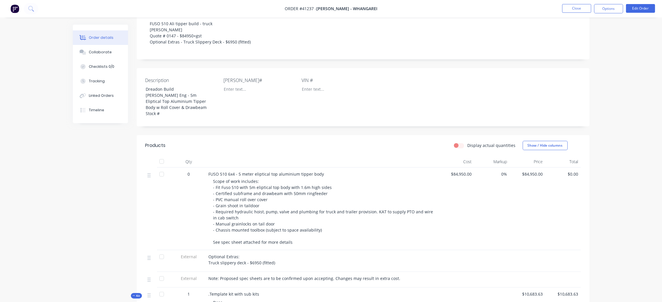
scroll to position [130, 0]
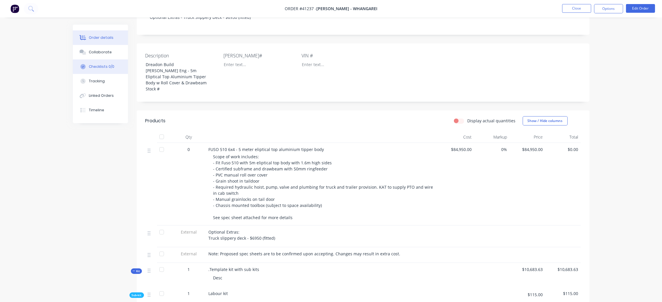
click at [98, 65] on div "Checklists 0/0" at bounding box center [102, 66] width 26 height 5
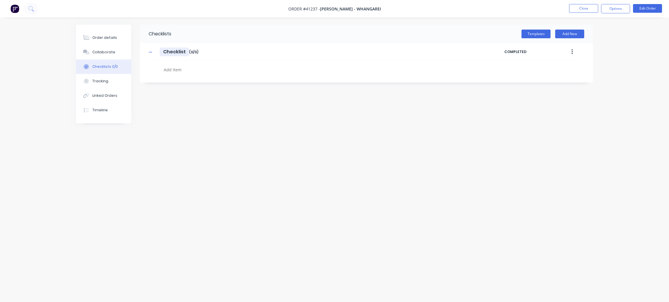
drag, startPoint x: 182, startPoint y: 50, endPoint x: 179, endPoint y: 50, distance: 3.2
click at [179, 50] on input "Checklist" at bounding box center [174, 52] width 29 height 9
drag, startPoint x: 185, startPoint y: 50, endPoint x: 158, endPoint y: 49, distance: 27.3
click at [158, 50] on div "Checklist Checklist Enter Checklist name ( 0 / 0 )" at bounding box center [325, 52] width 357 height 10
type textarea "x"
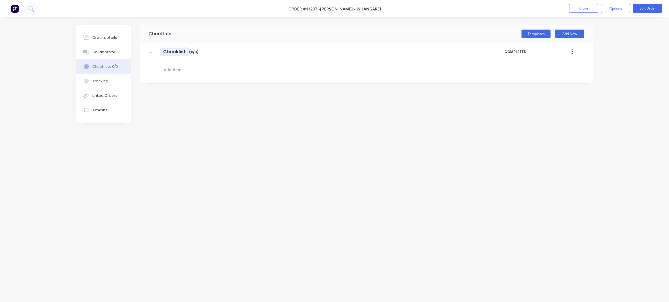
type input "B"
type textarea "x"
type input "Bo"
type textarea "x"
type input "Bod"
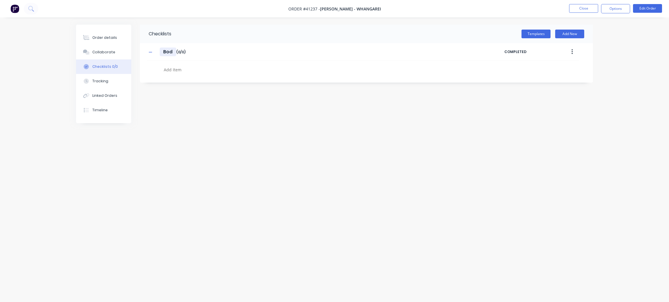
type textarea "x"
type input "Body"
type textarea "x"
type input "Body"
type textarea "x"
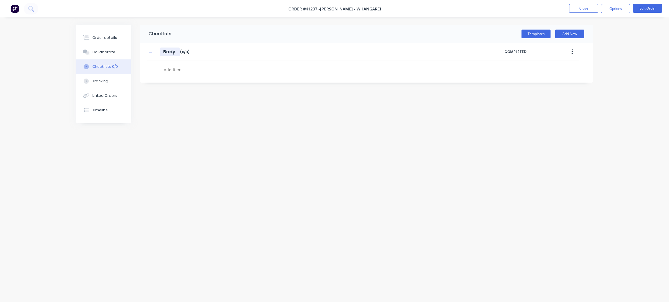
type input "Body B"
type textarea "x"
type input "Body Bu"
type textarea "x"
type input "Body [PERSON_NAME]"
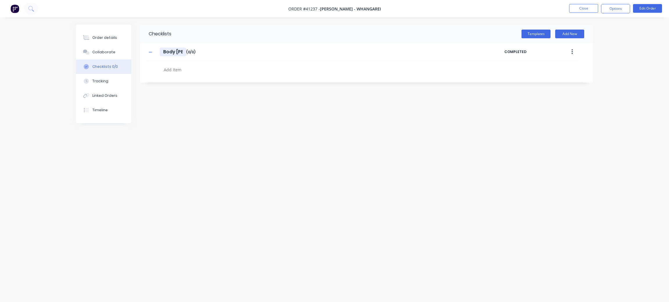
type textarea "x"
type input "Body Buil"
type textarea "x"
type input "Body Build"
type textarea "x"
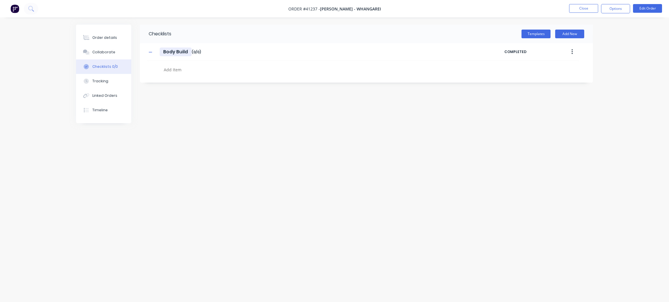
type input "Body Build"
drag, startPoint x: 177, startPoint y: 69, endPoint x: 266, endPoint y: 61, distance: 90.1
click at [177, 69] on textarea at bounding box center [300, 70] width 279 height 8
type textarea "x"
type textarea "Day 1"
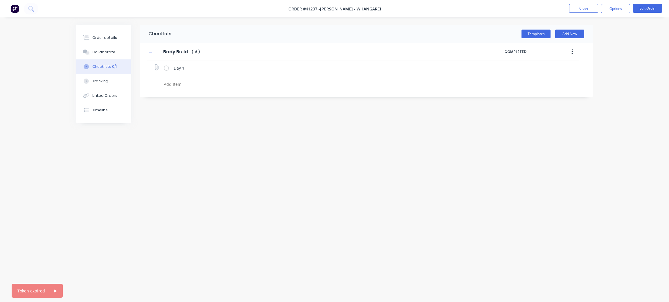
click at [154, 67] on icon at bounding box center [156, 68] width 8 height 8
click at [154, 64] on input "file" at bounding box center [154, 64] width 0 height 0
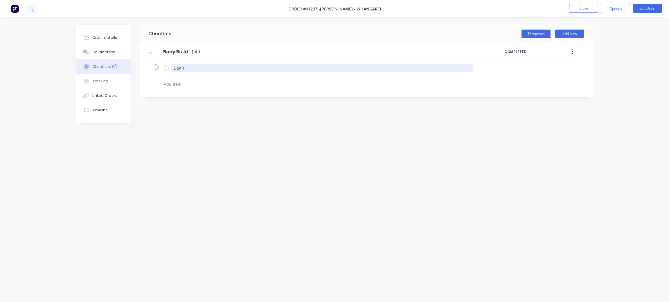
drag, startPoint x: 187, startPoint y: 66, endPoint x: 172, endPoint y: 69, distance: 15.4
click at [172, 69] on textarea "Day 1" at bounding box center [322, 68] width 302 height 8
click at [574, 54] on button "button" at bounding box center [572, 52] width 14 height 10
click at [177, 49] on input "Body Build" at bounding box center [176, 52] width 32 height 9
drag, startPoint x: 271, startPoint y: 67, endPoint x: 287, endPoint y: 62, distance: 16.9
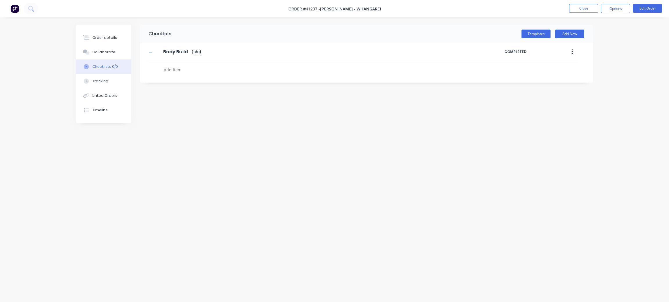
click at [273, 66] on textarea at bounding box center [300, 70] width 279 height 8
click at [579, 32] on button "Add New" at bounding box center [569, 34] width 29 height 9
click at [578, 32] on button "Add New" at bounding box center [569, 34] width 29 height 9
type input "Day 2"
drag, startPoint x: 182, startPoint y: 108, endPoint x: 171, endPoint y: 91, distance: 20.1
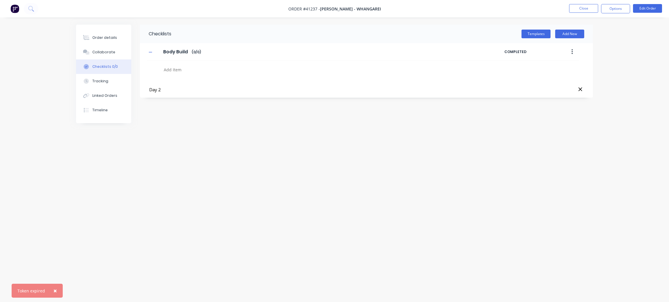
click at [181, 106] on div "Checklists Templates Add New Body Build Body Build Enter Checklist name ( 0 / 0…" at bounding box center [334, 140] width 517 height 231
click at [573, 35] on button "Add New" at bounding box center [569, 34] width 29 height 9
type textarea "x"
type input "Day 2"
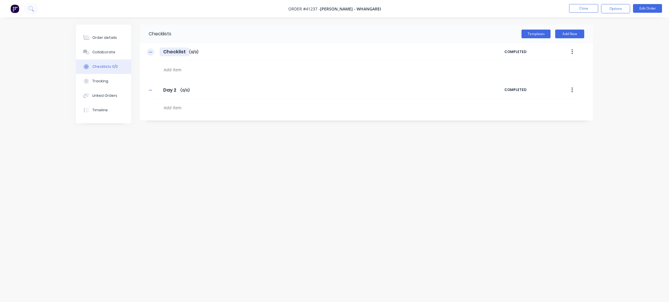
drag, startPoint x: 186, startPoint y: 51, endPoint x: 150, endPoint y: 49, distance: 35.4
click at [150, 49] on div "Checklist Checklist Enter Checklist name ( 0 / 0 )" at bounding box center [325, 52] width 357 height 10
type textarea "x"
type input "B"
type textarea "x"
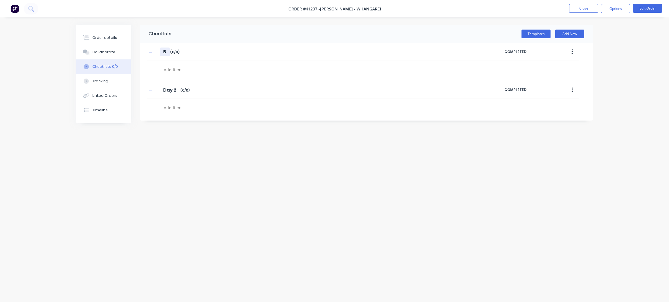
type input "Bo"
type textarea "x"
type input "Bod"
type textarea "x"
type input "Body"
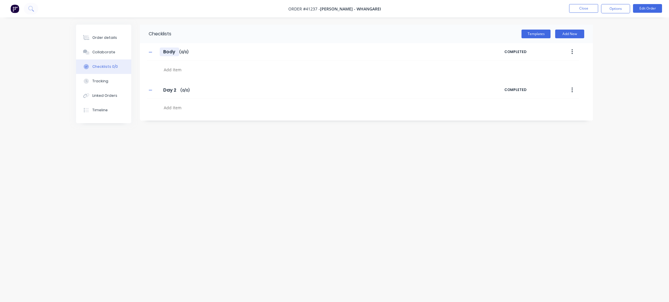
type textarea "x"
type input "Body"
type textarea "x"
type input "Body B"
type textarea "x"
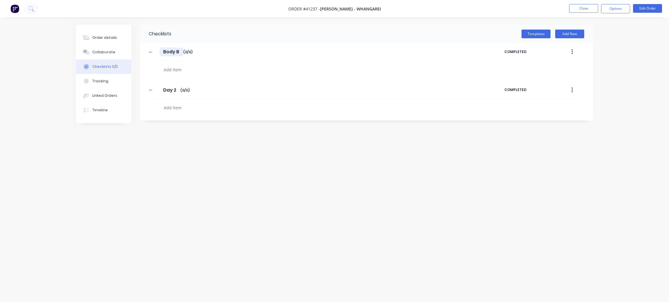
type input "Body Bu"
type textarea "x"
type input "Body Buil"
type textarea "x"
type input "Body Build"
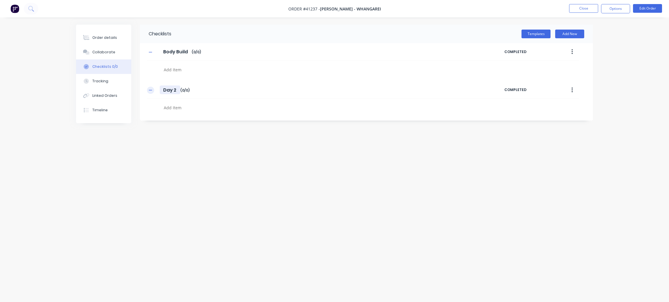
drag, startPoint x: 178, startPoint y: 89, endPoint x: 150, endPoint y: 88, distance: 27.9
click at [150, 88] on div "Day 2 Day 2 Enter Checklist name ( 0 / 0 )" at bounding box center [325, 90] width 357 height 10
type textarea "x"
type input "C"
type textarea "x"
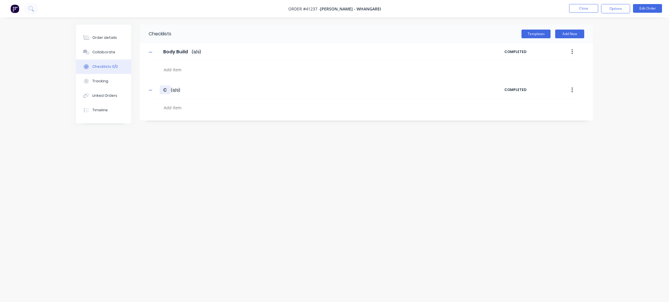
type input "Ch"
type textarea "x"
type input "Cha"
type textarea "x"
type input "[PERSON_NAME]"
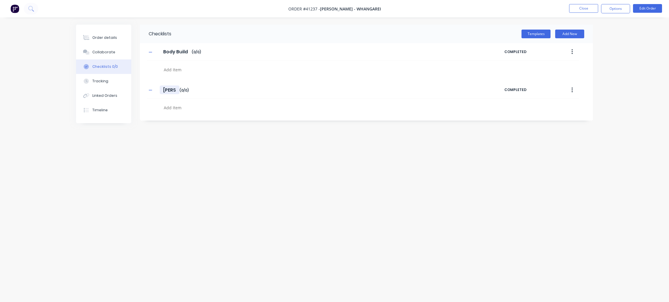
type textarea "x"
type input "Chass"
type textarea "x"
type input "[DEMOGRAPHIC_DATA]"
type textarea "x"
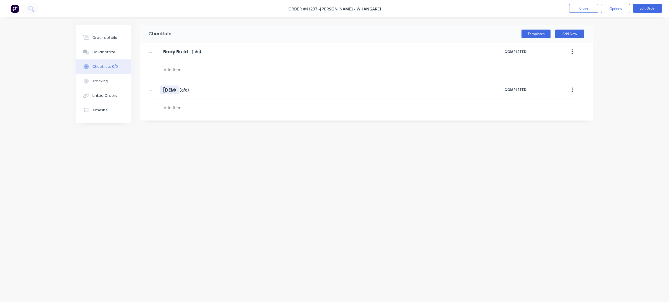
type input "Chassis"
type textarea "x"
type input "Chassis"
type textarea "x"
type input "Chassis W"
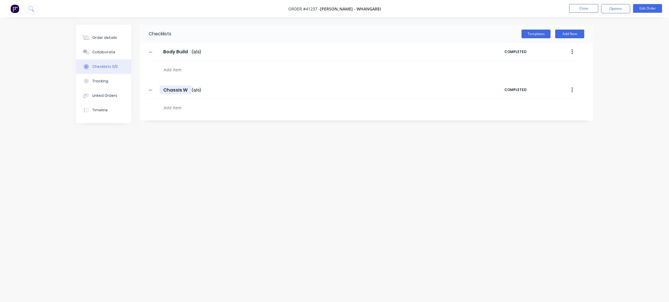
type textarea "x"
type input "Chassis Wo"
type textarea "x"
type input "Chassis Wor"
type textarea "x"
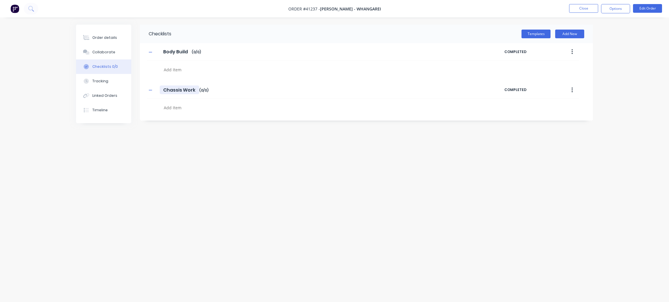
type input "Chassis Work"
drag, startPoint x: 173, startPoint y: 73, endPoint x: 191, endPoint y: 71, distance: 17.8
click at [173, 72] on textarea at bounding box center [300, 70] width 279 height 8
type textarea "x"
type textarea "1"
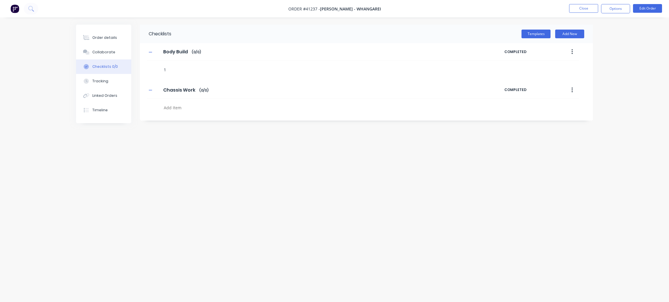
type textarea "x"
type textarea "12"
type textarea "x"
type textarea "12/"
type textarea "x"
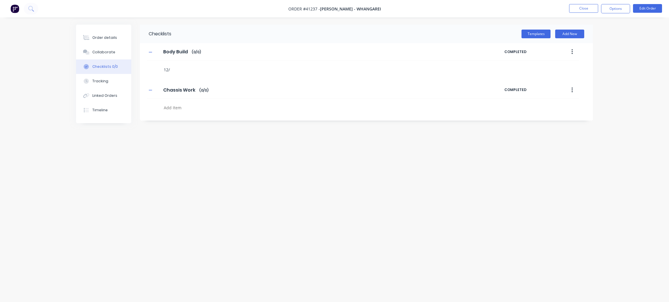
type textarea "12/8"
type textarea "x"
type textarea "12/8"
type textarea "x"
type textarea "12/8 -"
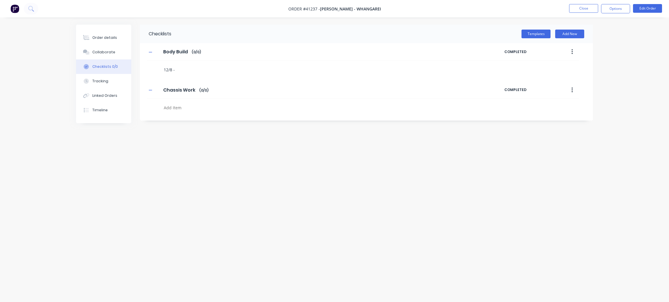
type textarea "x"
type textarea "12/8 -"
type textarea "x"
type textarea "12/8 - R"
type textarea "x"
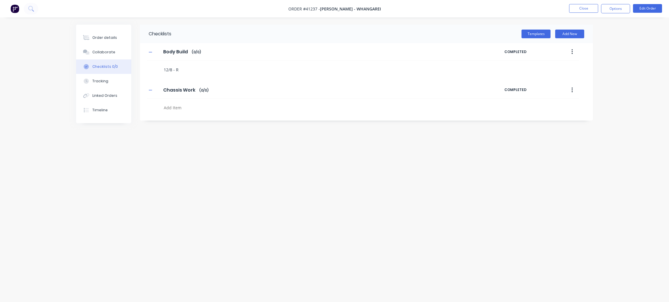
type textarea "12/8 - Ru"
type textarea "x"
type textarea "12/8 - Run"
type textarea "x"
type textarea "12/8 - Runn"
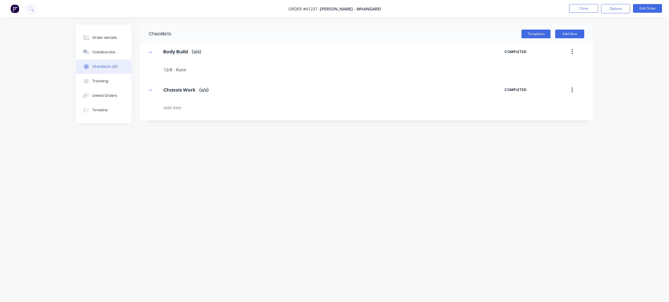
type textarea "x"
type textarea "12/8 - Runne"
type textarea "x"
type textarea "12/8 - Runner"
type textarea "x"
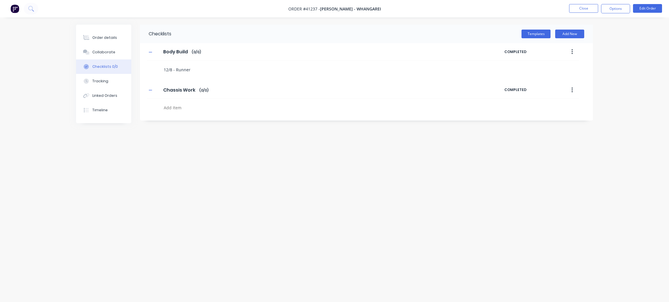
type textarea "12/8 - Runners"
type textarea "x"
type textarea "12/8 - Runners"
type textarea "x"
type textarea "12/8 - Runners w"
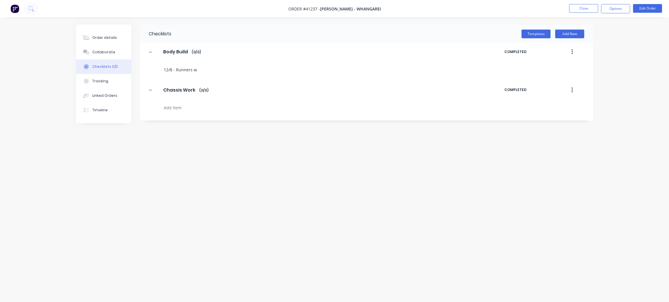
type textarea "x"
type textarea "12/8 - Runners we"
type textarea "x"
type textarea "12/8 - Runners wel"
type textarea "x"
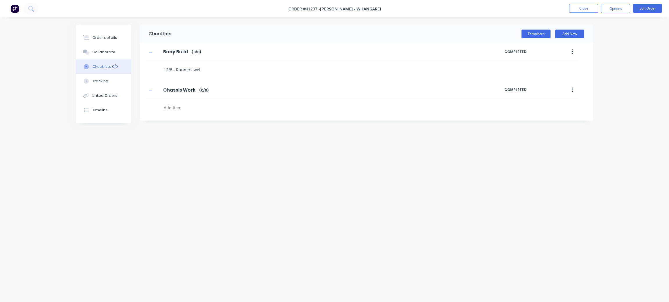
type textarea "12/8 - Runners weld"
type textarea "x"
type textarea "12/8 - Runners [PERSON_NAME]"
type textarea "x"
type textarea "12/8 - Runners welded"
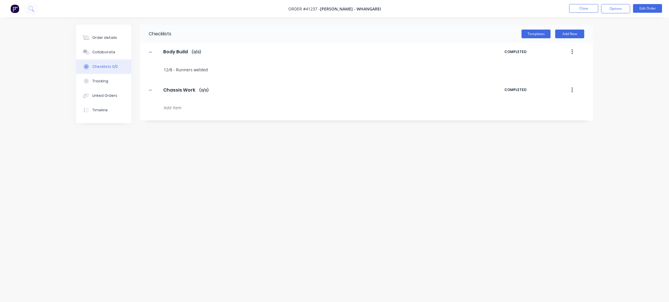
type textarea "x"
type textarea "12/8 - Runners welded,"
type textarea "x"
type textarea "12/8 - Runners welded,"
type textarea "x"
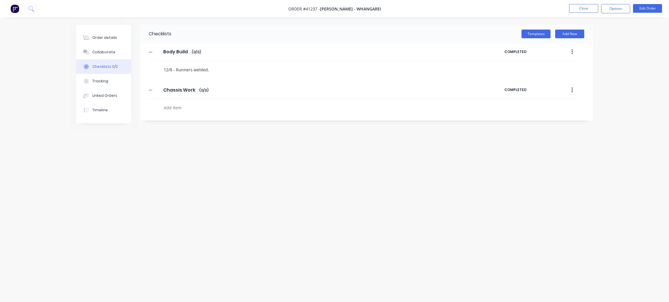
type textarea "12/8 - Runners welded, s"
type textarea "x"
type textarea "12/8 - Runners welded, su"
type textarea "x"
type textarea "12/8 - Runners welded, s"
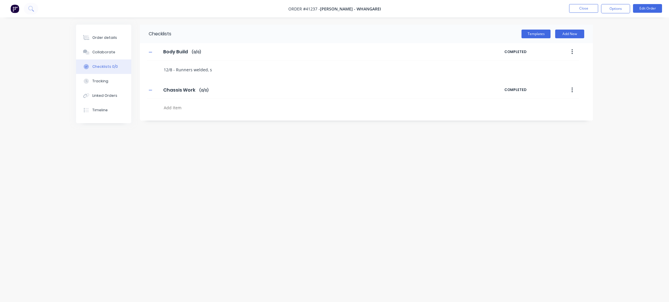
type textarea "x"
type textarea "12/8 - Runners welded,"
type textarea "x"
type textarea "12/8 - Runners welded, a"
type textarea "x"
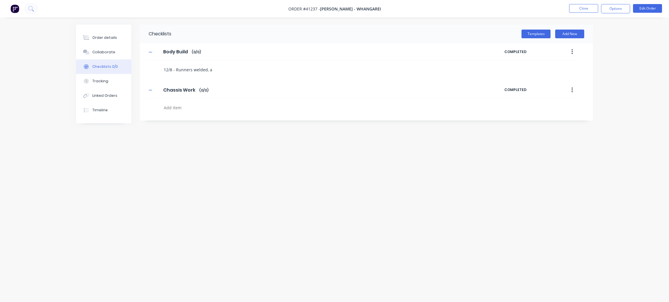
type textarea "12/8 - Runners welded, as"
type textarea "x"
type textarea "12/8 - Runners welded, ass"
type textarea "x"
type textarea "12/8 - Runners welded, asse"
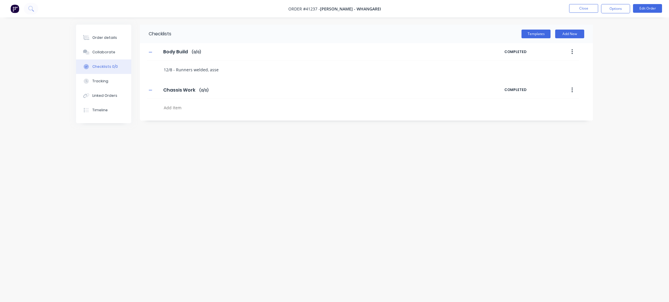
type textarea "x"
type textarea "12/8 - Runners welded, assem"
type textarea "x"
type textarea "12/8 - Runners welded, assemb"
type textarea "x"
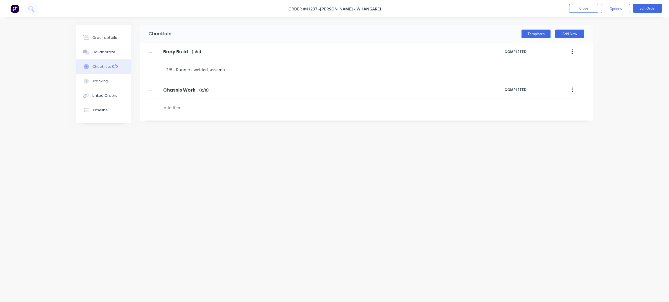
type textarea "12/8 - Runners welded, assembl"
type textarea "x"
type textarea "12/8 - Runners welded, assembly"
type textarea "x"
type textarea "12/8 - Runners welded, assembly"
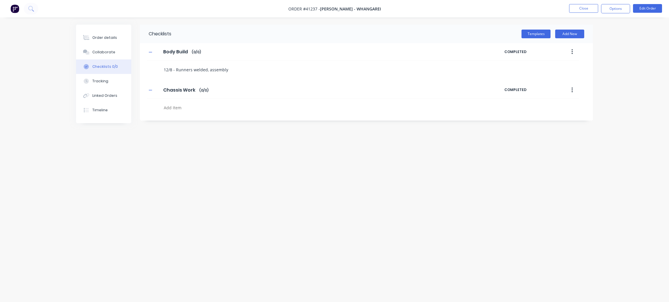
type textarea "x"
type textarea "12/8 - Runners welded, assembly f"
type textarea "x"
type textarea "12/8 - Runners welded, assembly fr"
type textarea "x"
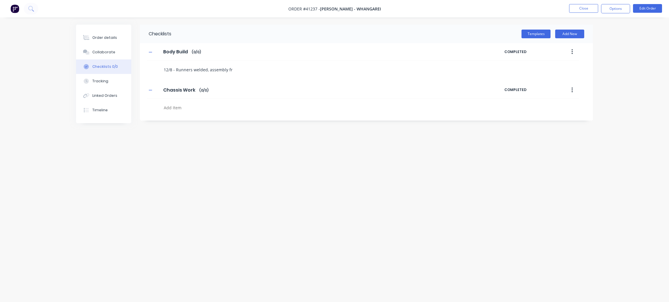
type textarea "12/8 - Runners welded, assembly fra"
type textarea "x"
type textarea "12/8 - Runners welded, assembly fram"
type textarea "x"
type textarea "12/8 - Runners welded, assembly frame"
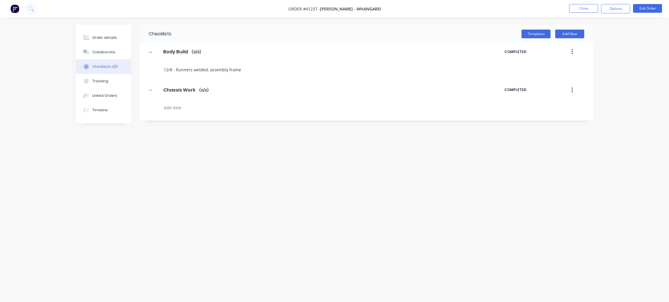
type textarea "x"
type textarea "12/8 - Runners welded, assembly frame"
type textarea "x"
type textarea "12/8 - Runners welded, assembly frame i"
type textarea "x"
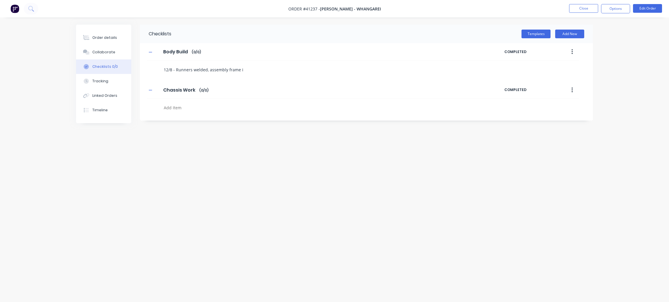
type textarea "12/8 - Runners welded, assembly frame in"
type textarea "x"
type textarea "12/8 - Runners welded, assembly frame ins"
type textarea "x"
type textarea "12/8 - Runners welded, assembly frame insi"
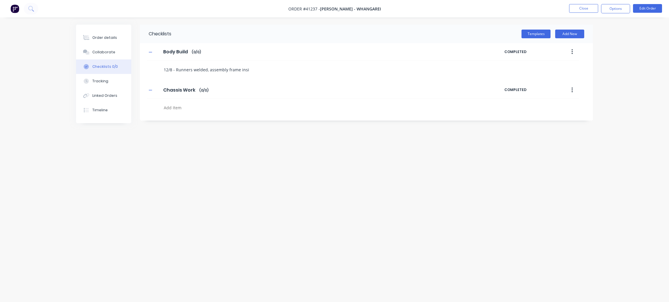
type textarea "x"
type textarea "12/8 - Runners welded, assembly frame insid"
type textarea "x"
type textarea "12/8 - Runners welded, assembly frame inside"
type textarea "x"
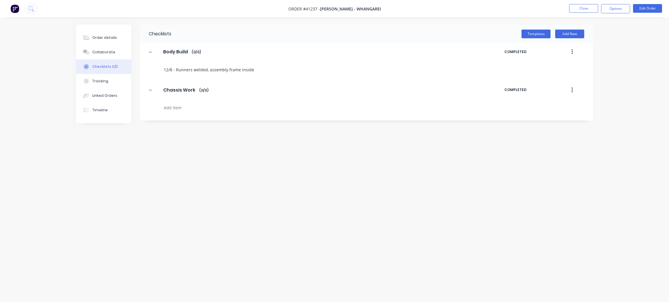
type textarea "12/8 - Runners welded, assembly frame inside,"
type textarea "x"
type textarea "12/8 - Runners welded, assembly frame inside,"
type textarea "x"
type textarea "12/8 - Runners welded, assembly frame inside, d"
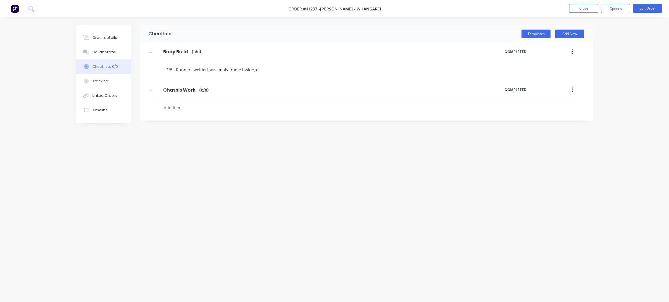
type textarea "x"
type textarea "12/8 - Runners welded, assembly frame inside, dr"
type textarea "x"
type textarea "12/8 - Runners welded, assembly frame inside, dri"
type textarea "x"
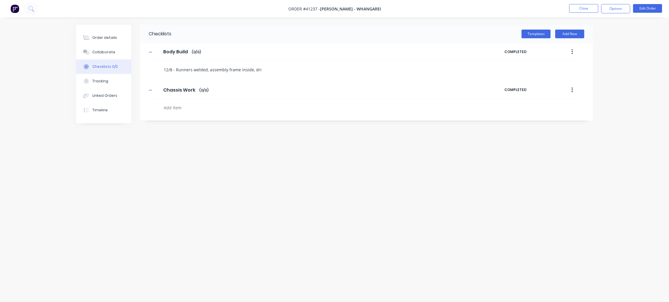
type textarea "12/8 - Runners welded, assembly frame inside, dril"
type textarea "x"
type textarea "12/8 - Runners welded, assembly frame inside, drill"
type textarea "x"
type textarea "12/8 - Runners welded, assembly frame inside, drill"
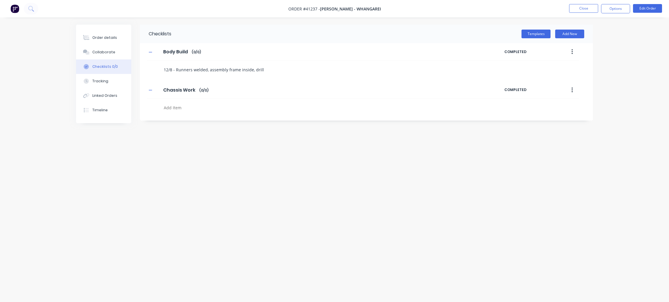
type textarea "x"
type textarea "12/8 - Runners welded, assembly frame inside, drill h"
type textarea "x"
type textarea "12/8 - Runners welded, assembly frame inside, drill hi"
type textarea "x"
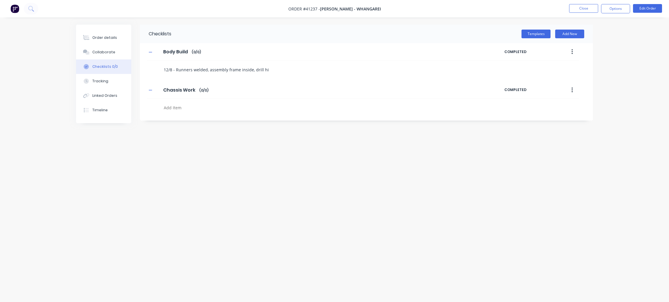
type textarea "12/8 - Runners welded, assembly frame inside, drill hin"
type textarea "x"
type textarea "12/8 - Runners welded, assembly frame inside, drill hing"
type textarea "x"
type textarea "12/8 - Runners welded, assembly frame inside, drill hinge"
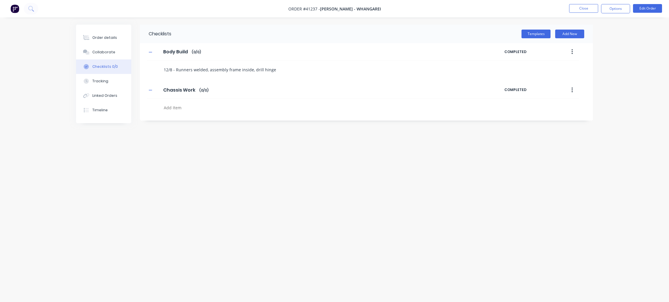
type textarea "x"
type textarea "12/8 - Runners welded, assembly frame inside, drill hinge"
type textarea "x"
type textarea "12/8 - Runners welded, assembly frame inside, drill hinge m"
type textarea "x"
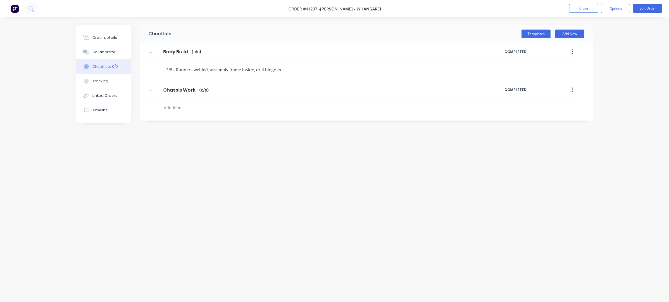
type textarea "12/8 - Runners welded, assembly frame inside, drill hinge mo"
type textarea "x"
type textarea "12/8 - Runners welded, assembly frame inside, drill hinge mou"
type textarea "x"
type textarea "12/8 - Runners welded, assembly frame inside, drill hinge moun"
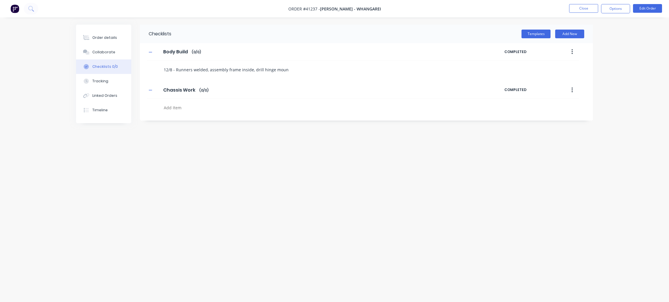
type textarea "x"
type textarea "12/8 - Runners welded, assembly frame inside, drill hinge mount"
type textarea "x"
type textarea "12/8 - Runners welded, assembly frame inside, drill hinge mount"
type textarea "x"
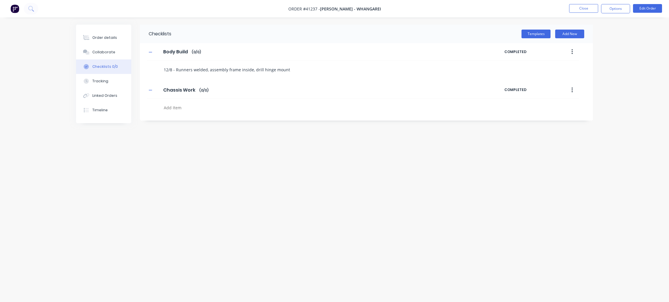
type textarea "12/8 - Runners welded, assembly frame inside, drill hinge mount p"
type textarea "x"
type textarea "12/8 - Runners welded, assembly frame inside, drill hinge mount pl"
type textarea "x"
type textarea "12/8 - Runners welded, assembly frame inside, drill hinge mount pla"
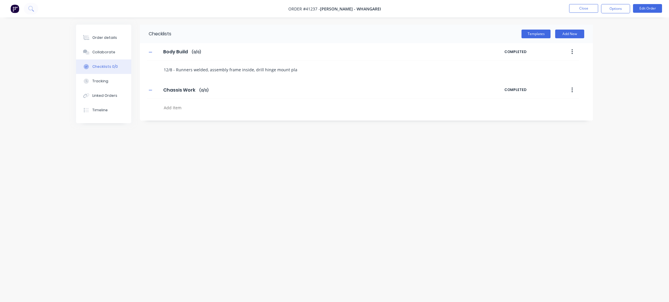
type textarea "x"
type textarea "12/8 - Runners welded, assembly frame inside, drill hinge mount plat"
type textarea "x"
type textarea "12/8 - Runners welded, assembly frame inside, drill hinge mount plate"
type textarea "x"
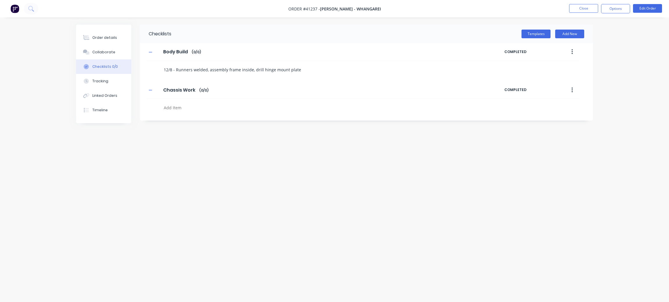
type textarea "12/8 - Runners welded, assembly frame inside, drill hinge mount plates"
type textarea "x"
type textarea "12/8 - Runners welded, assembly frame inside, drill hinge mount plates"
type textarea "x"
type textarea "12/8 - Runners welded, assembly frame inside, drill hinge mount plates o"
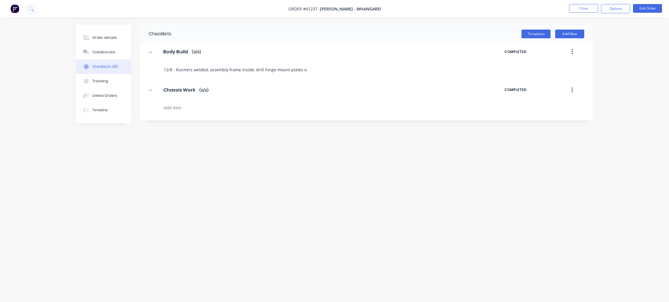
type textarea "x"
type textarea "12/8 - Runners welded, assembly frame inside, drill hinge mount plates on"
type textarea "x"
type textarea "12/8 - Runners welded, assembly frame inside, drill hinge mount plates ont"
drag, startPoint x: 226, startPoint y: 83, endPoint x: 229, endPoint y: 81, distance: 3.7
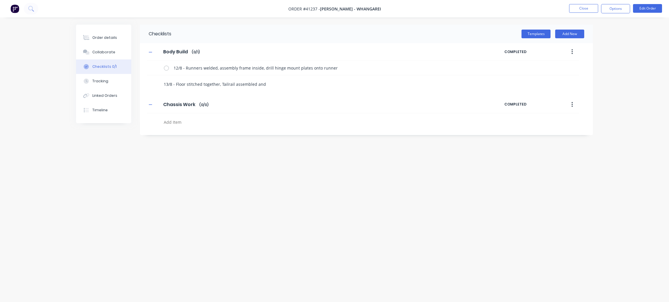
click at [227, 83] on textarea "13/8 - Floor stitched together, Tailrail assembled and" at bounding box center [300, 84] width 279 height 8
drag, startPoint x: 267, startPoint y: 84, endPoint x: 273, endPoint y: 80, distance: 7.3
click at [269, 83] on textarea "13/8 - Floor stitched together, Tail rail assembled and" at bounding box center [300, 84] width 279 height 8
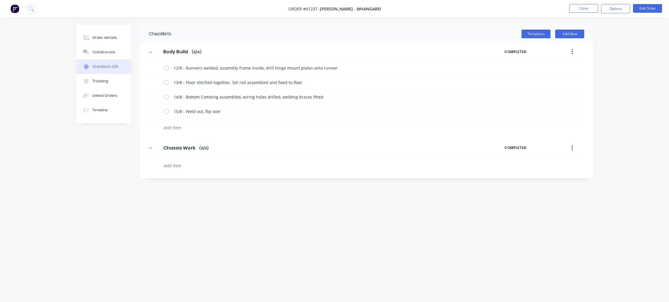
click at [178, 163] on textarea at bounding box center [300, 166] width 279 height 8
drag, startPoint x: 168, startPoint y: 169, endPoint x: 256, endPoint y: 160, distance: 88.4
click at [169, 168] on textarea at bounding box center [300, 166] width 279 height 8
click at [222, 181] on textarea "15/8 - Cut rear chassis, fit, markout and drill" at bounding box center [300, 180] width 279 height 8
click at [249, 181] on textarea "15/8 - Cut rear chassis, fit, mark out and drill" at bounding box center [300, 180] width 279 height 8
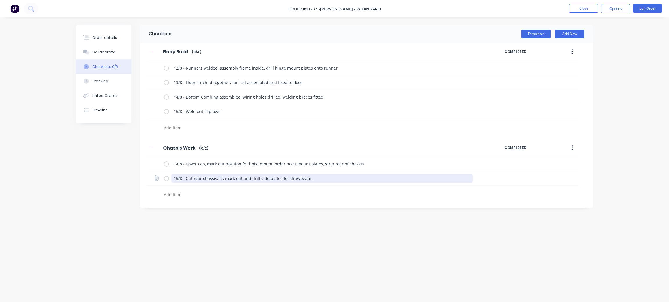
click at [222, 179] on textarea "15/8 - Cut rear chassis, fit, mark out and drill side plates for drawbeam." at bounding box center [322, 178] width 302 height 8
drag, startPoint x: 217, startPoint y: 179, endPoint x: 280, endPoint y: 177, distance: 62.7
click at [219, 178] on textarea "15/8 - Cut rear chassis, fit mark out and drill side plates for drawbeam." at bounding box center [322, 178] width 302 height 8
click at [327, 179] on textarea "15/8 - Cut rear chassis, Fit hinge mounts, fit mark out and drill side plates f…" at bounding box center [322, 178] width 302 height 8
click at [353, 187] on div at bounding box center [298, 193] width 302 height 15
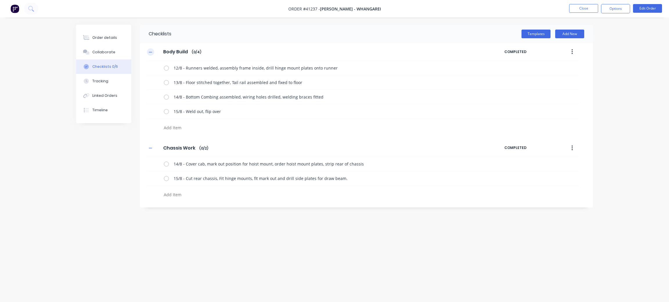
click at [149, 53] on icon "button" at bounding box center [150, 52] width 3 height 4
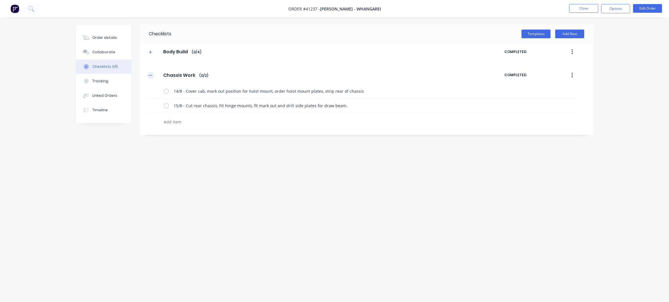
click at [149, 73] on button "button" at bounding box center [150, 75] width 7 height 7
click at [97, 38] on div "Order details" at bounding box center [104, 37] width 25 height 5
